Goal: Go to known website: Access a specific website the user already knows

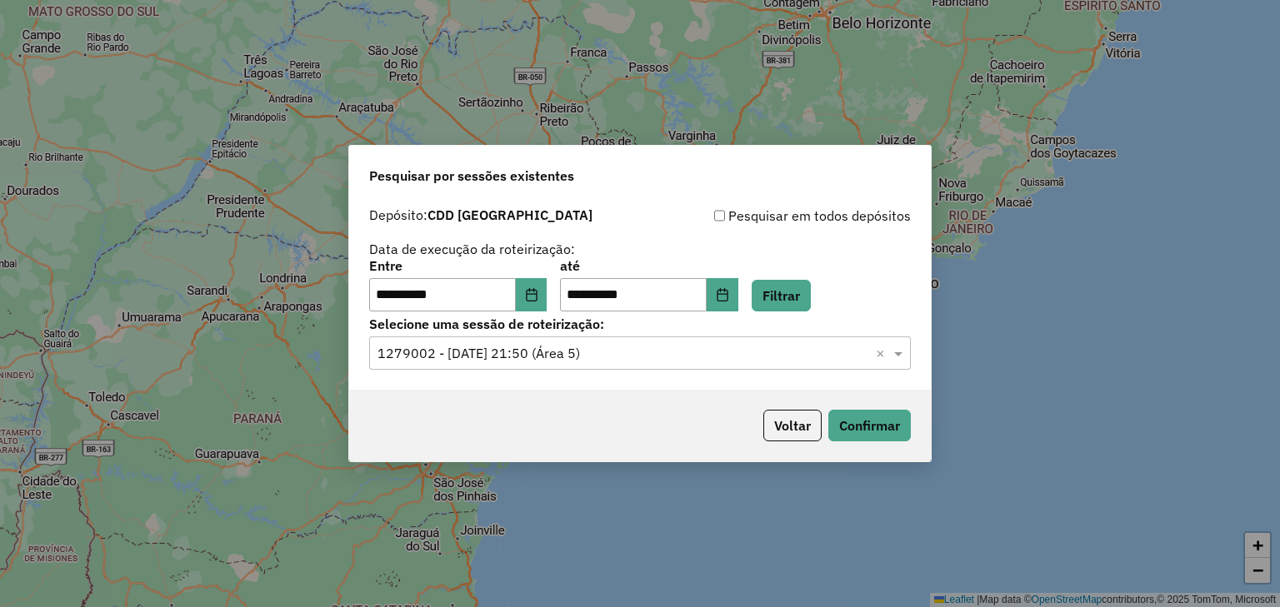
click at [862, 421] on button "Confirmar" at bounding box center [869, 426] width 82 height 32
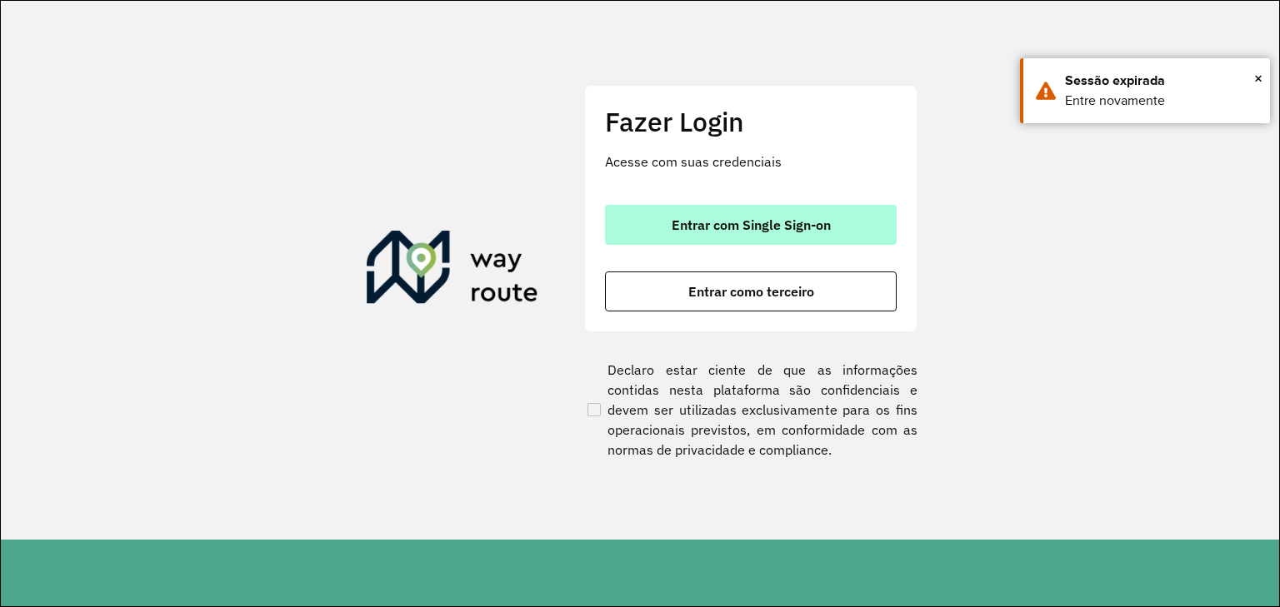
click at [756, 223] on span "Entrar com Single Sign-on" at bounding box center [751, 224] width 159 height 13
